Goal: Information Seeking & Learning: Learn about a topic

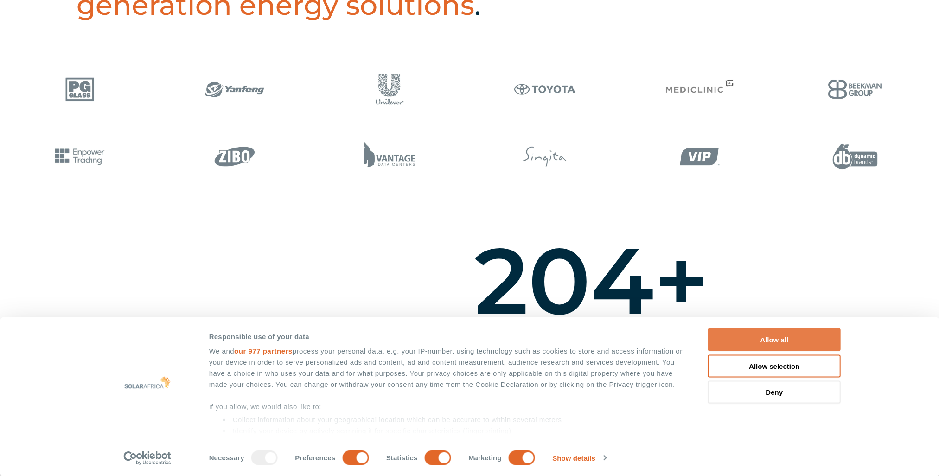
click at [773, 339] on button "Allow all" at bounding box center [774, 339] width 133 height 23
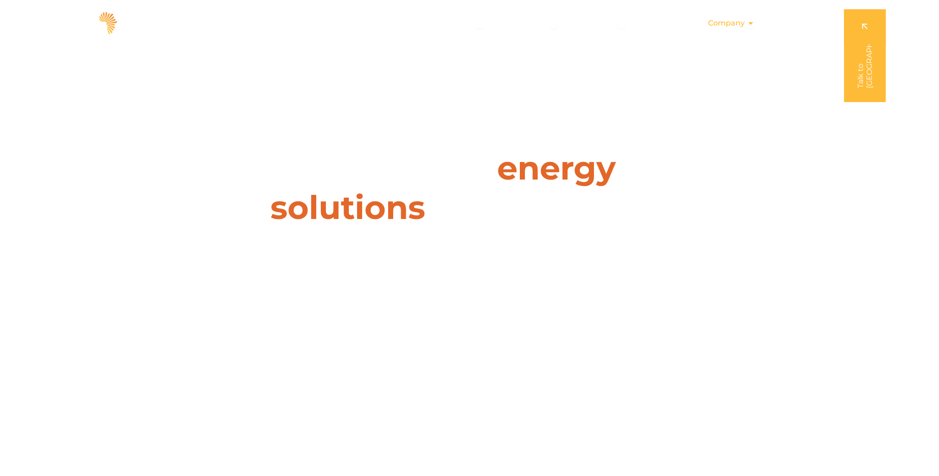
click at [742, 24] on span "Company" at bounding box center [726, 23] width 37 height 11
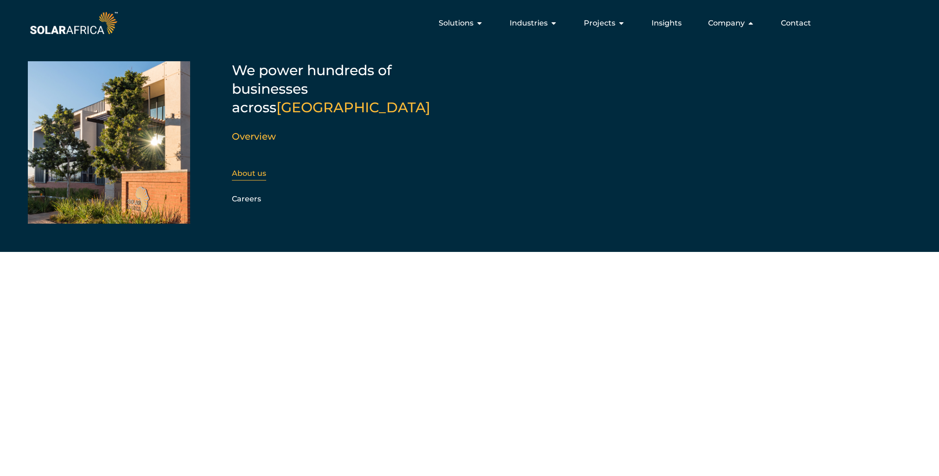
click at [240, 169] on link "About us" at bounding box center [249, 173] width 34 height 9
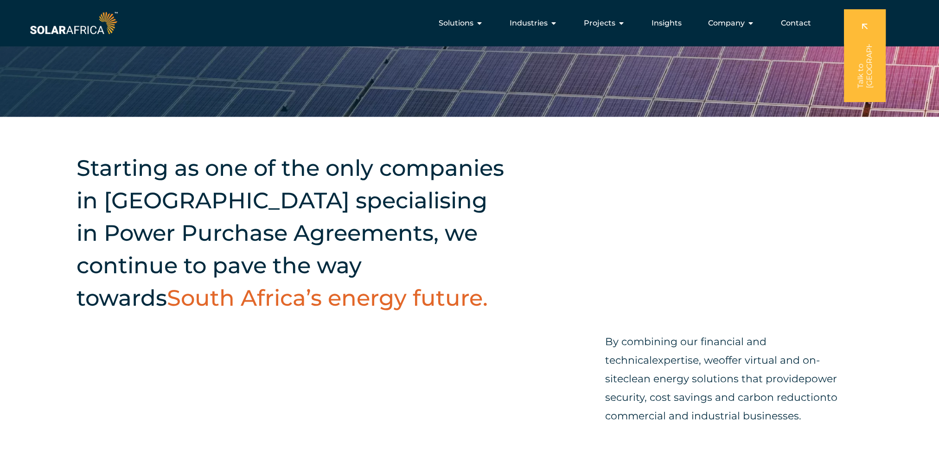
scroll to position [235, 0]
